Goal: Communication & Community: Ask a question

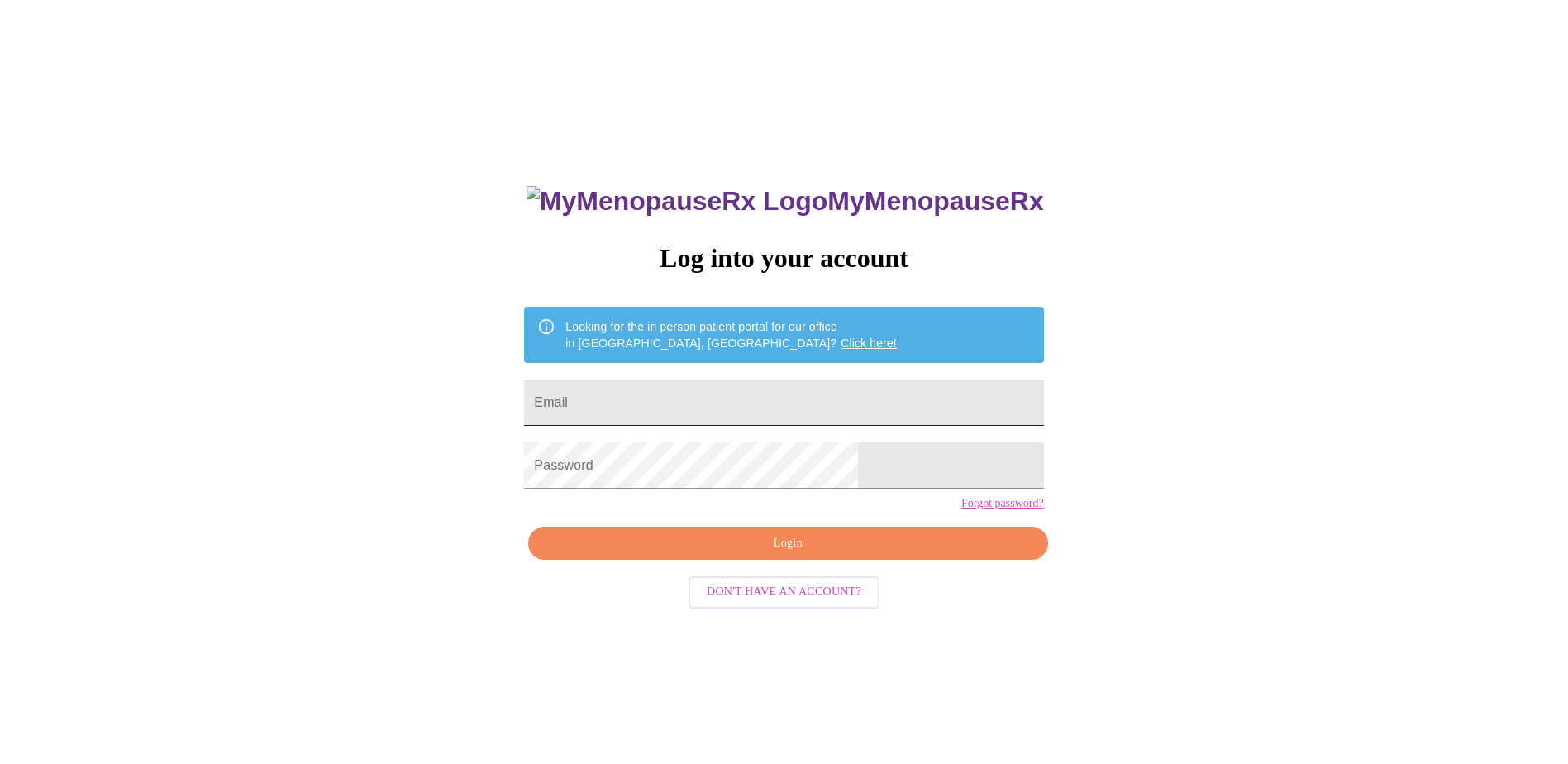
click at [750, 397] on input "Email" at bounding box center [784, 403] width 519 height 46
type input "karenreynolds011@gmail.com"
click at [781, 554] on span "Login" at bounding box center [788, 543] width 481 height 20
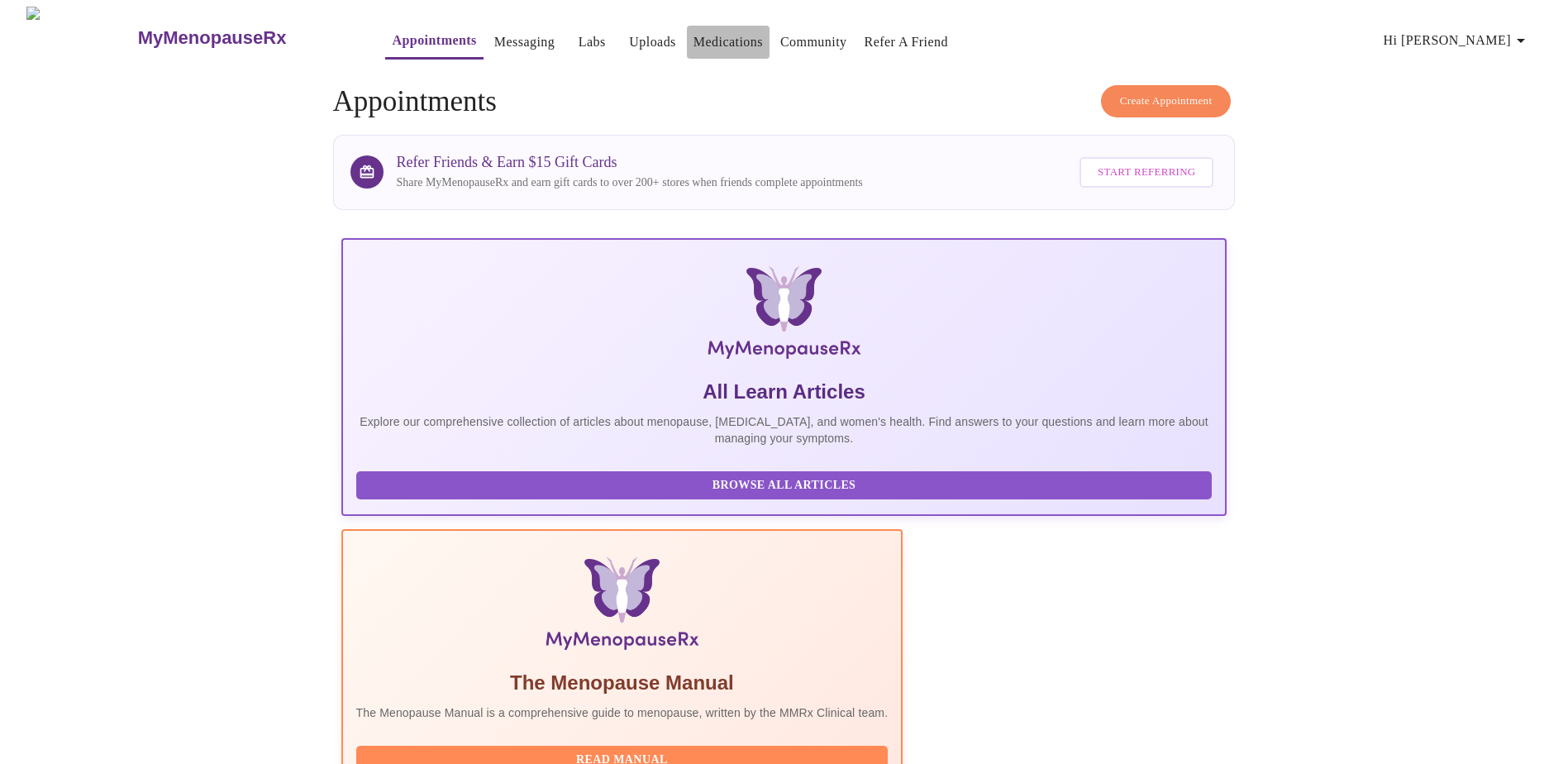
click at [695, 33] on link "Medications" at bounding box center [728, 42] width 70 height 23
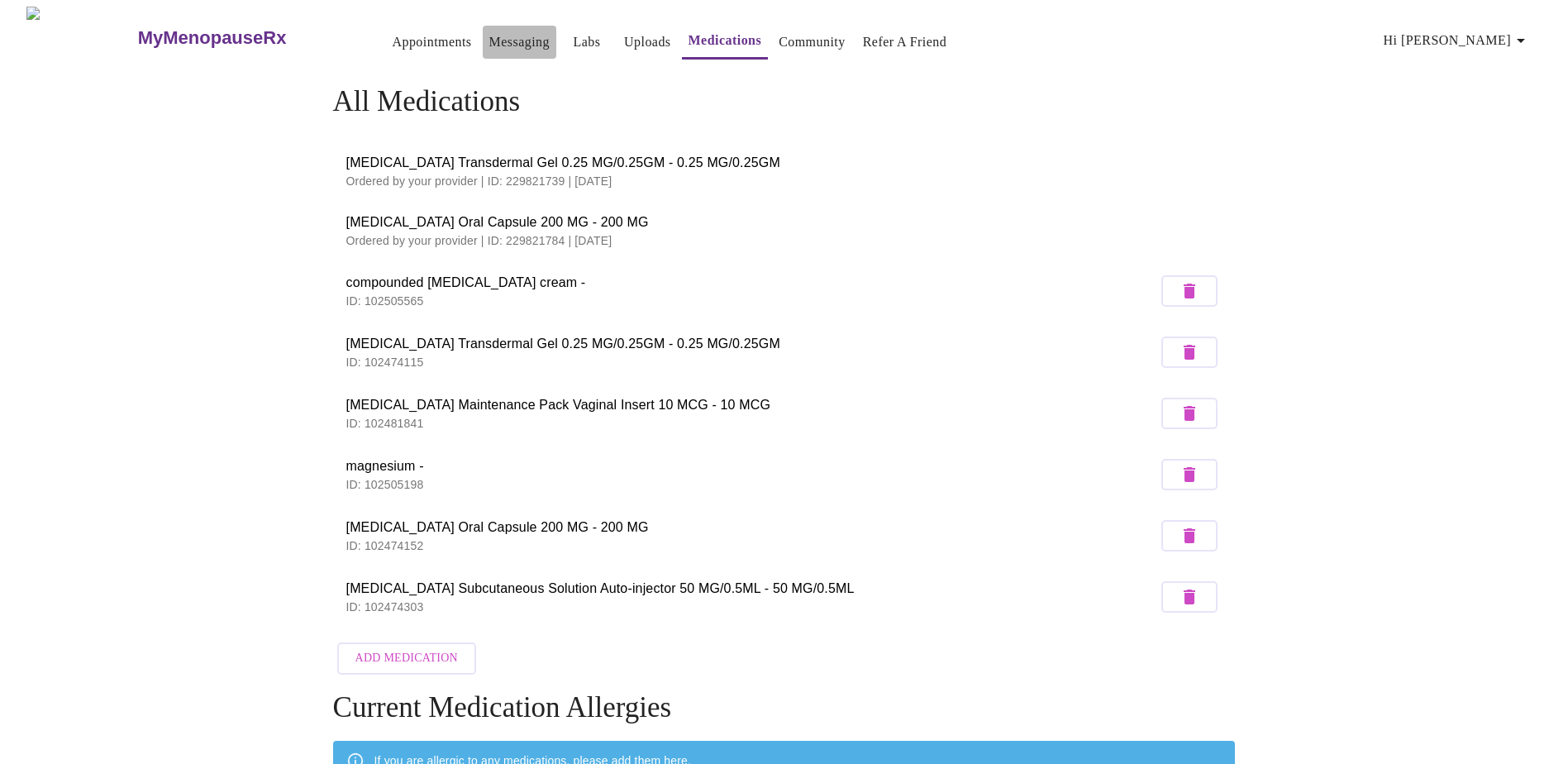
click at [494, 34] on link "Messaging" at bounding box center [519, 42] width 60 height 23
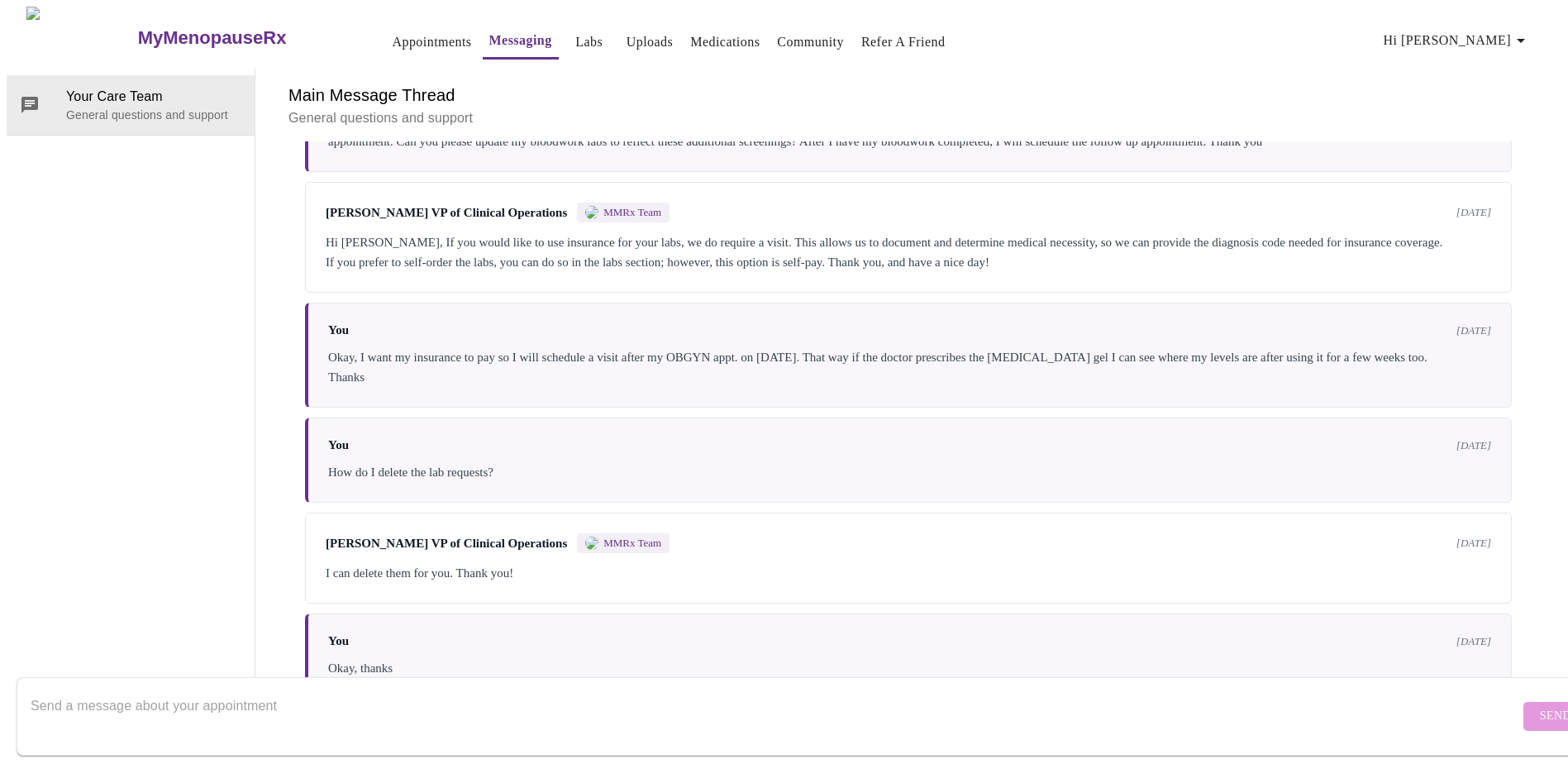
scroll to position [2992, 0]
click at [271, 704] on textarea "Send a message about your appointment" at bounding box center [775, 716] width 1489 height 53
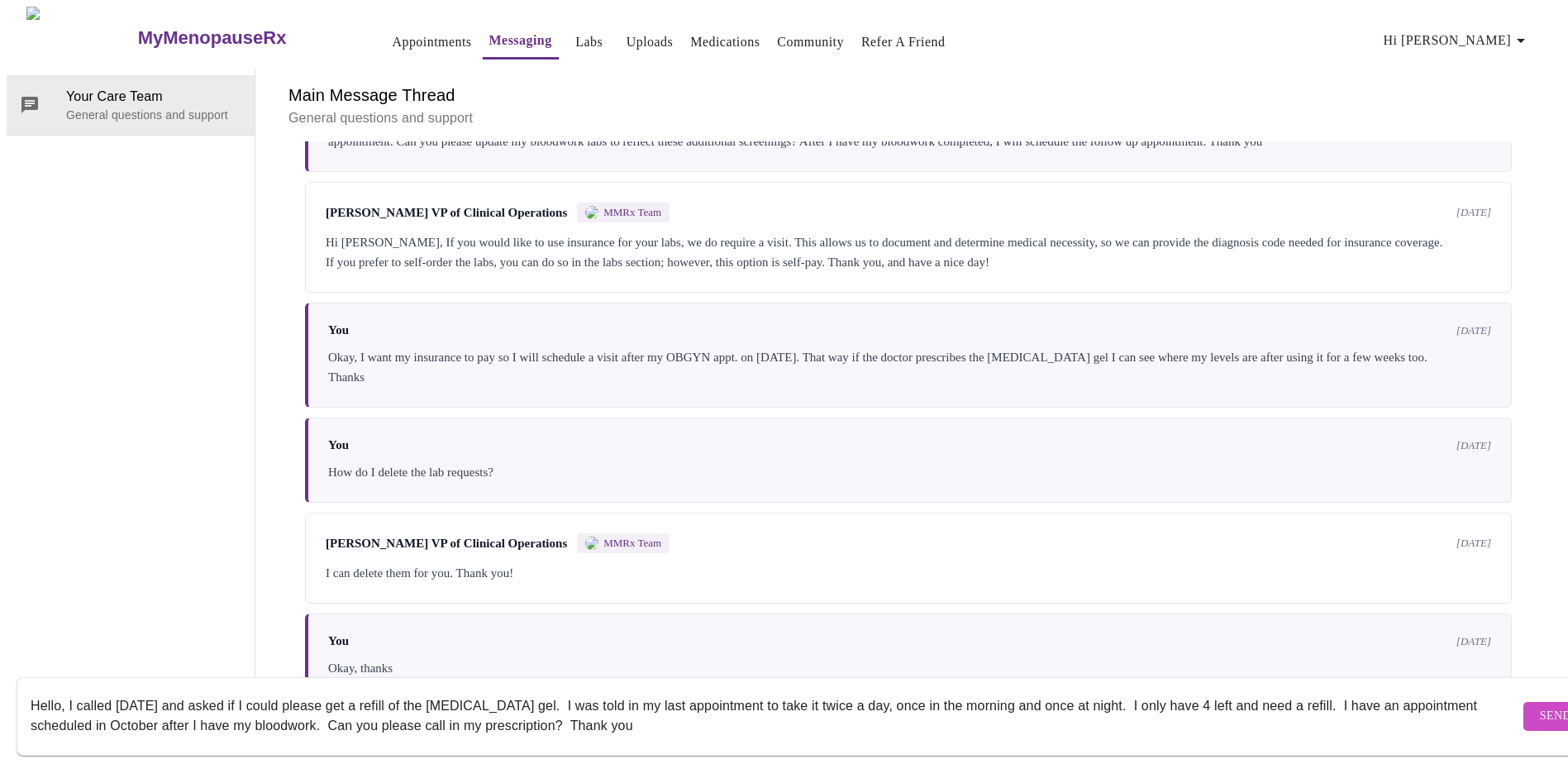
scroll to position [11, 0]
type textarea "Hello, I called yesterday and asked if I could please get a refill of the estro…"
click at [1512, 715] on form "Hello, I called yesterday and asked if I could please get a refill of the estro…" at bounding box center [808, 716] width 1583 height 79
click at [1541, 707] on span "Send" at bounding box center [1557, 716] width 32 height 20
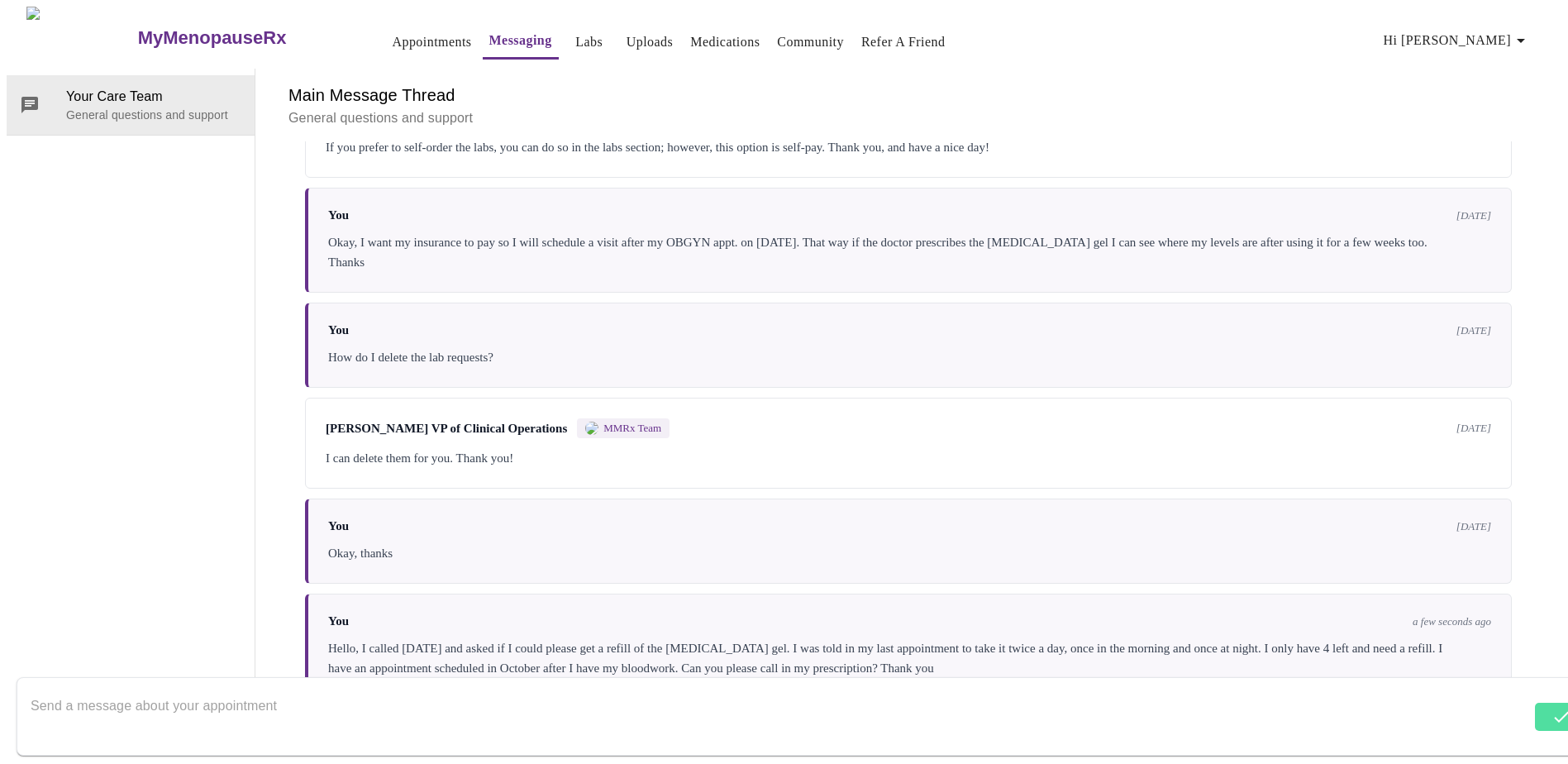
scroll to position [3111, 0]
click at [245, 690] on textarea "Send a message about your appointment" at bounding box center [775, 716] width 1489 height 53
type textarea "PS - I was told they would call me back, but I have not heard from anyone."
click at [1541, 707] on span "Send" at bounding box center [1557, 716] width 32 height 20
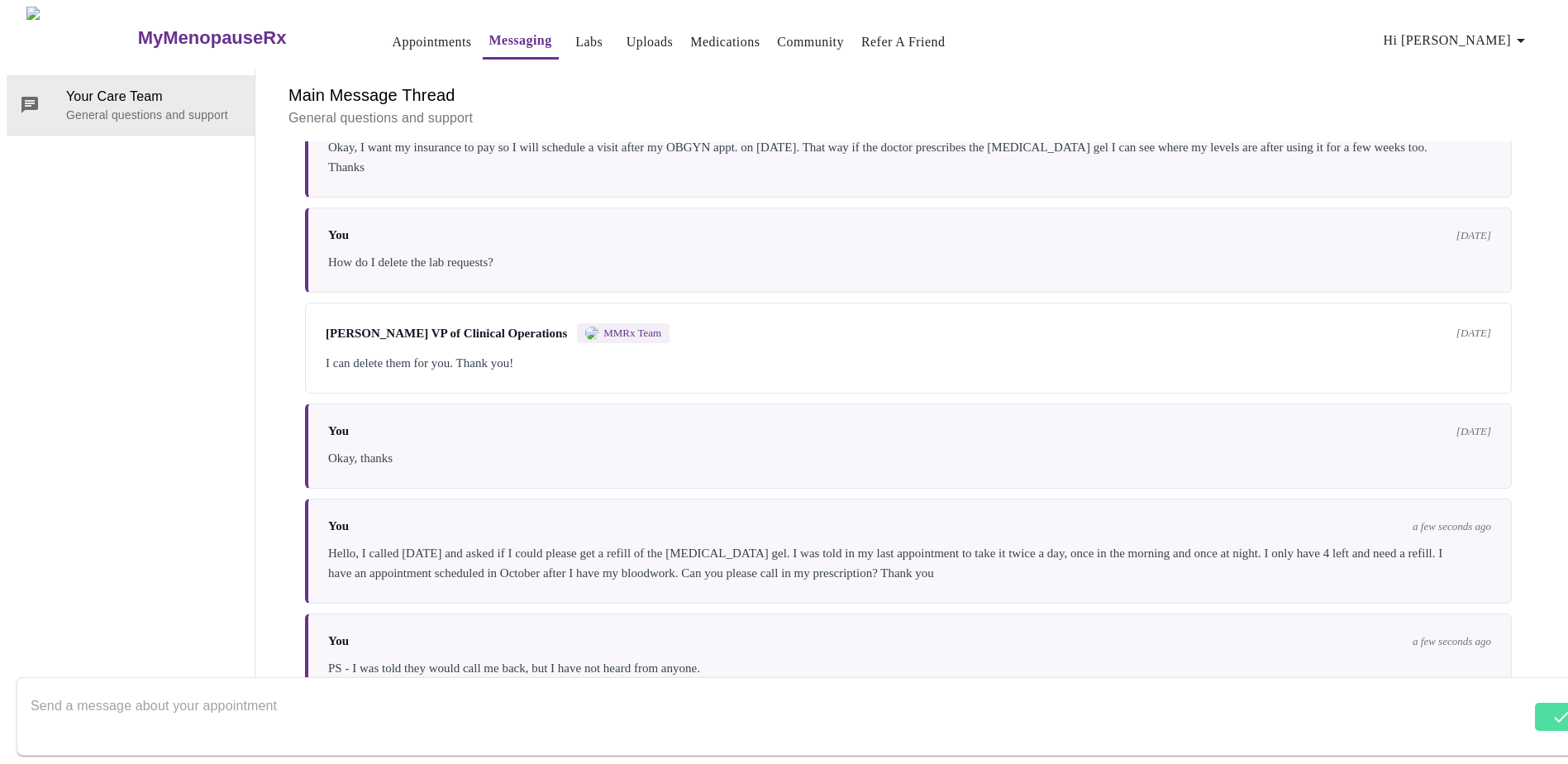
scroll to position [3211, 0]
